Goal: Navigation & Orientation: Find specific page/section

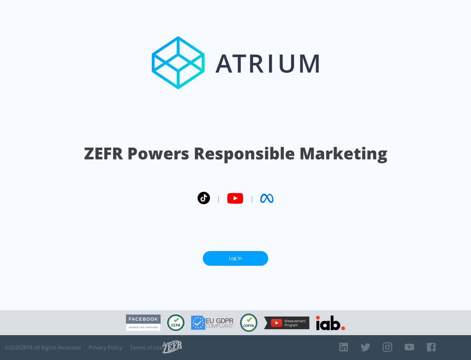
click at [236, 256] on link "Log In" at bounding box center [235, 258] width 65 height 15
